Goal: Find specific page/section: Find specific page/section

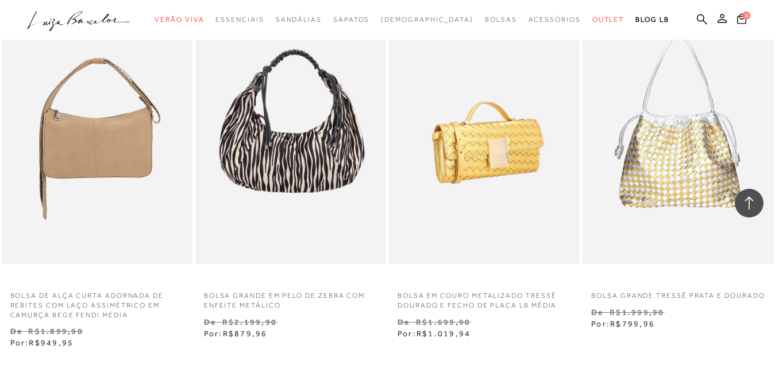
scroll to position [2111, 0]
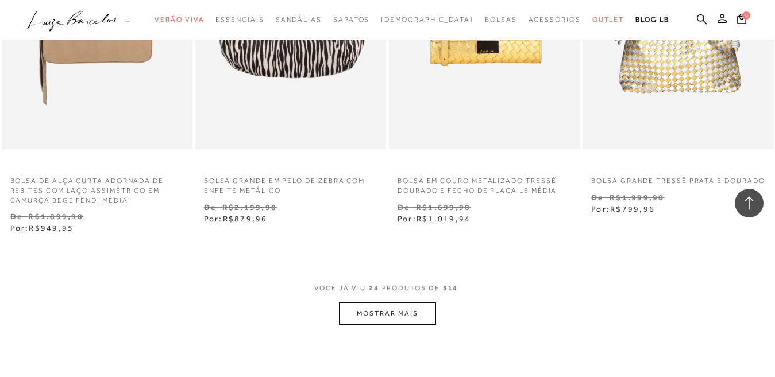
click at [381, 320] on button "MOSTRAR MAIS" at bounding box center [387, 314] width 96 height 22
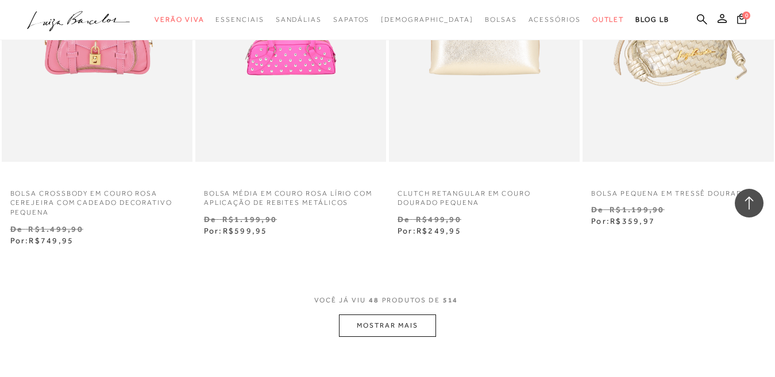
scroll to position [4407, 0]
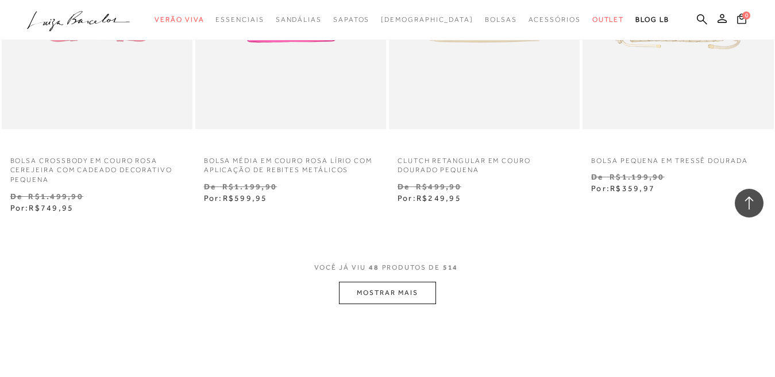
click at [380, 296] on button "MOSTRAR MAIS" at bounding box center [387, 293] width 96 height 22
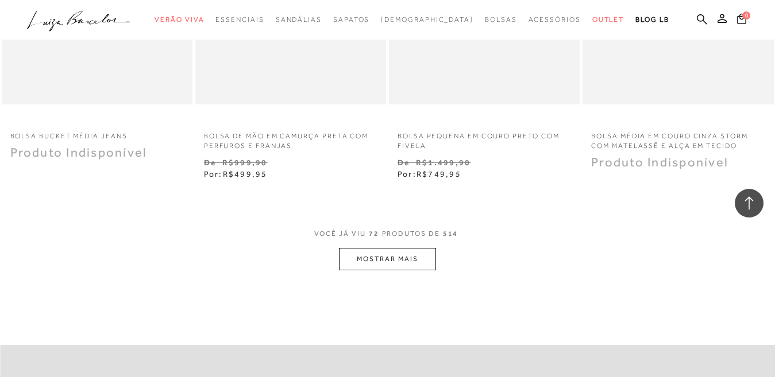
scroll to position [6704, 0]
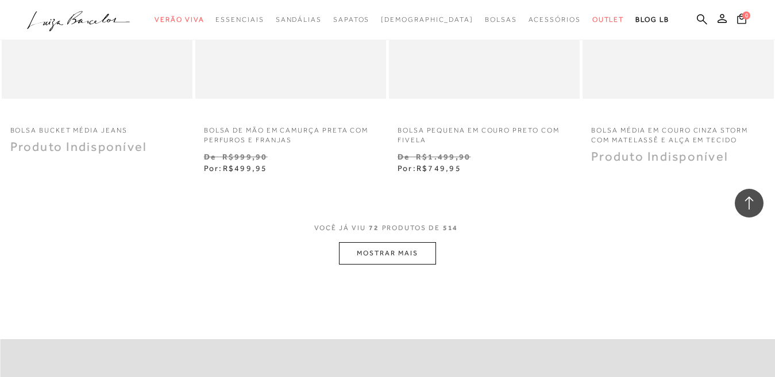
click at [374, 264] on button "MOSTRAR MAIS" at bounding box center [387, 253] width 96 height 22
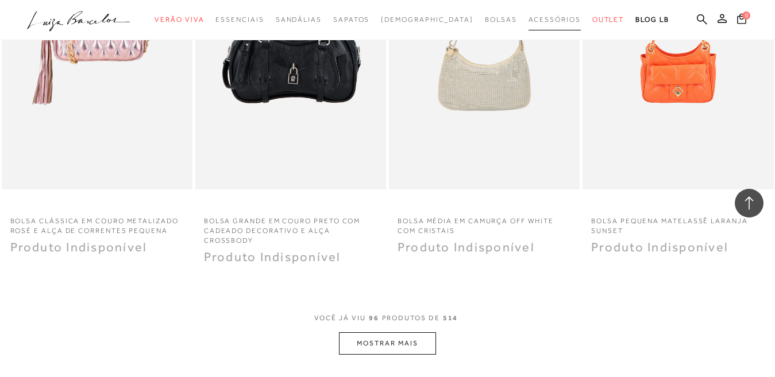
scroll to position [8885, 0]
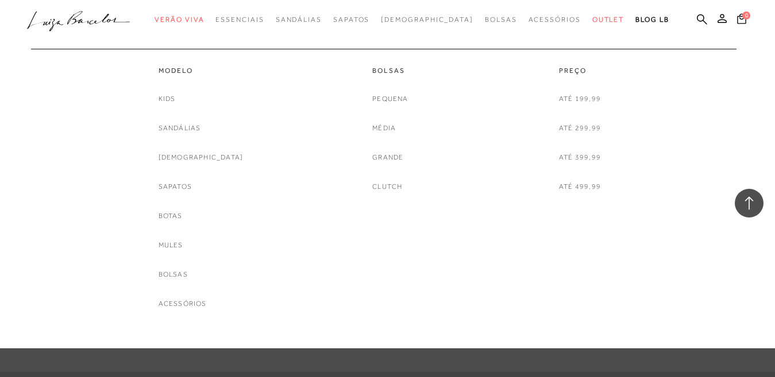
drag, startPoint x: 587, startPoint y: 191, endPoint x: 588, endPoint y: 206, distance: 14.9
click at [587, 191] on link "Até 499,99" at bounding box center [580, 187] width 42 height 12
click at [374, 131] on link "Média" at bounding box center [384, 128] width 24 height 12
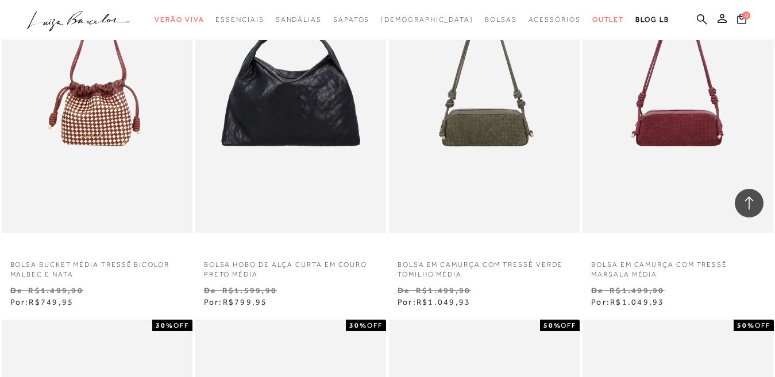
scroll to position [1091, 0]
